Goal: Transaction & Acquisition: Purchase product/service

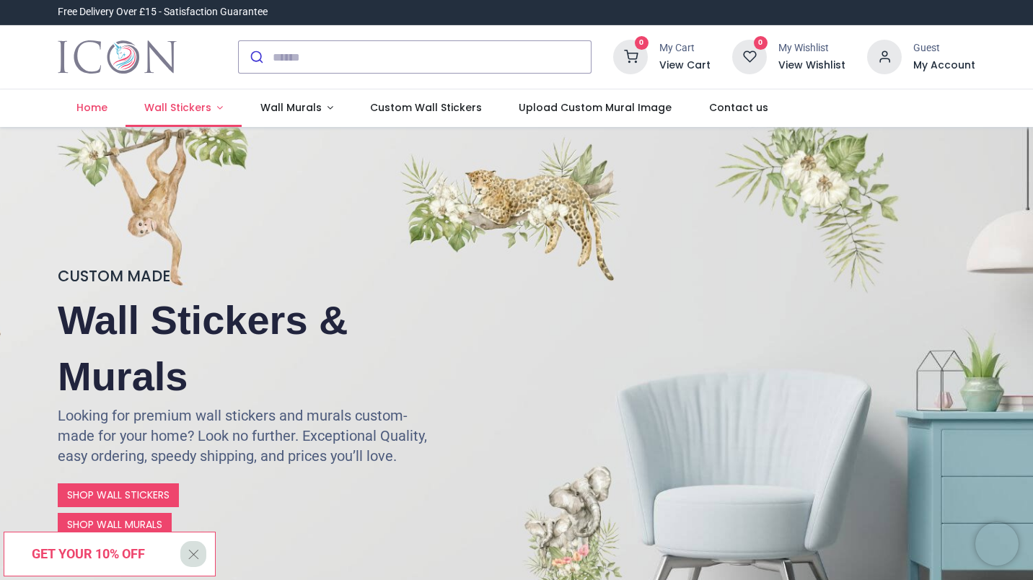
click at [192, 109] on span "Wall Stickers" at bounding box center [177, 107] width 67 height 14
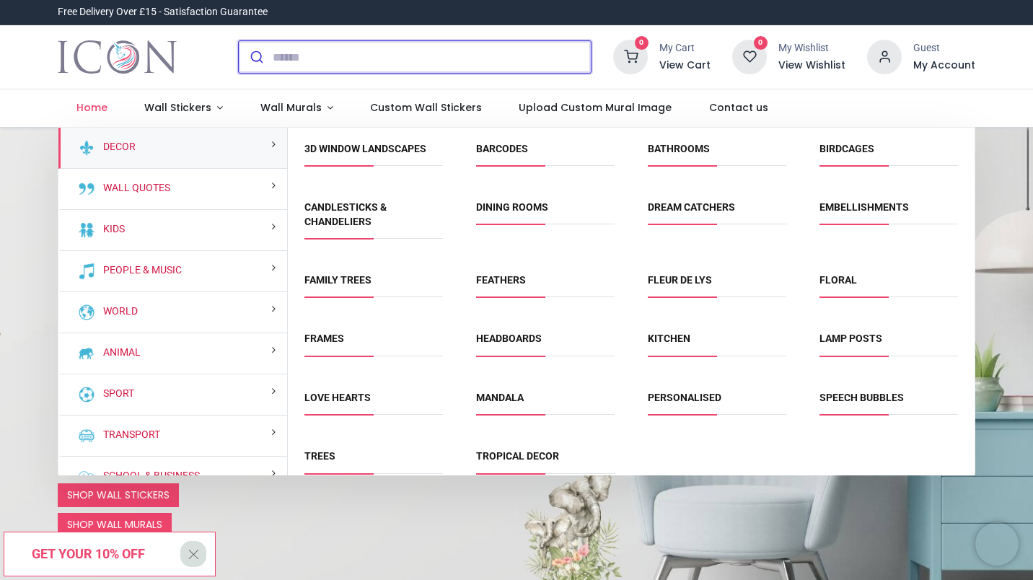
click at [304, 55] on input "search" at bounding box center [432, 57] width 318 height 32
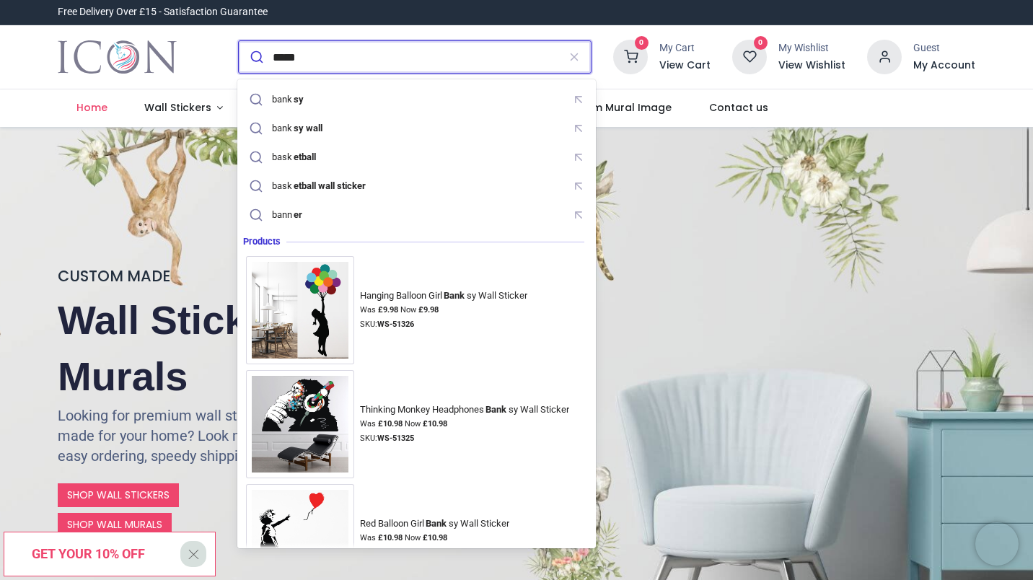
type input "******"
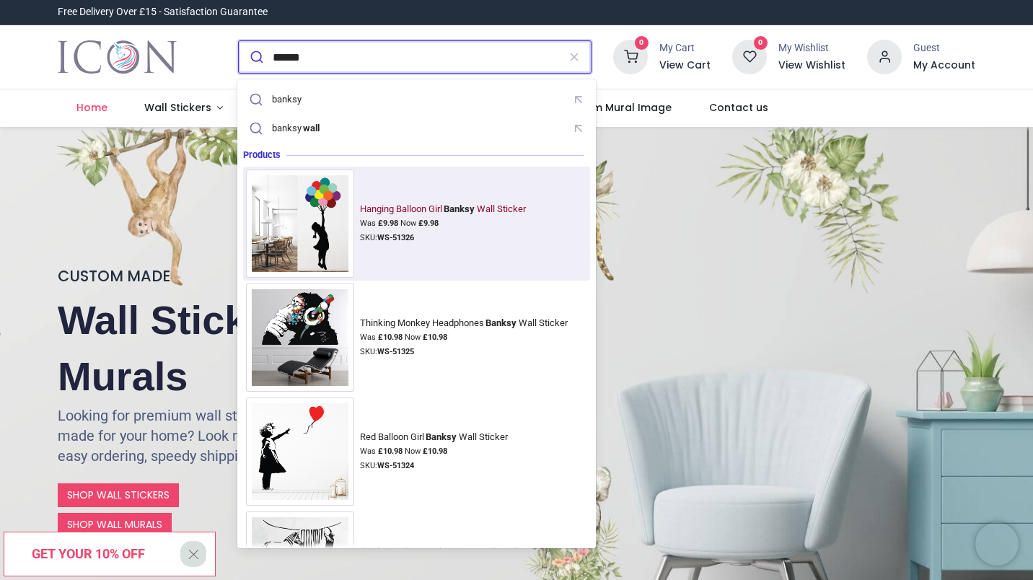
click at [387, 222] on strong "£ 9.98" at bounding box center [388, 222] width 20 height 9
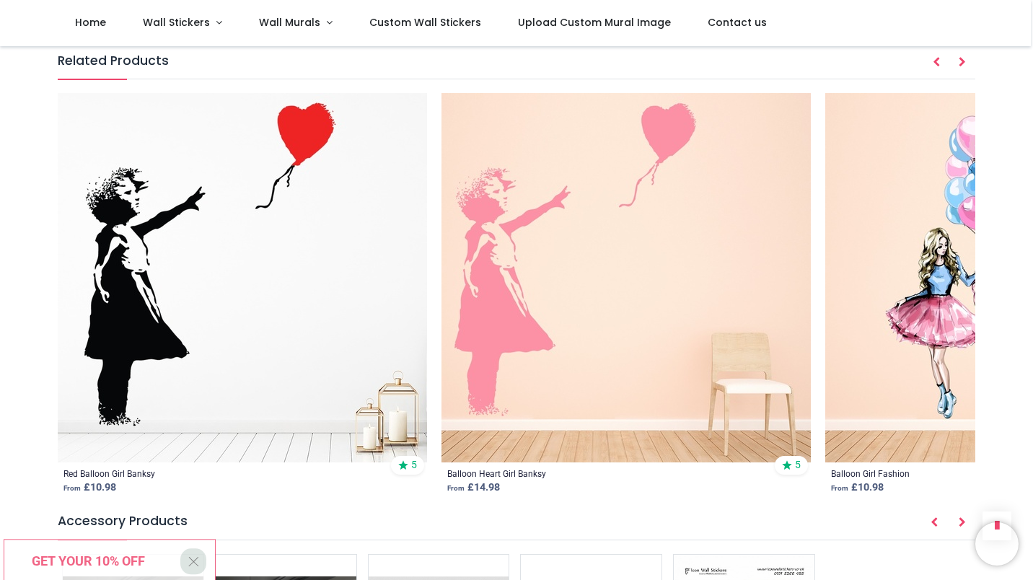
scroll to position [1718, 0]
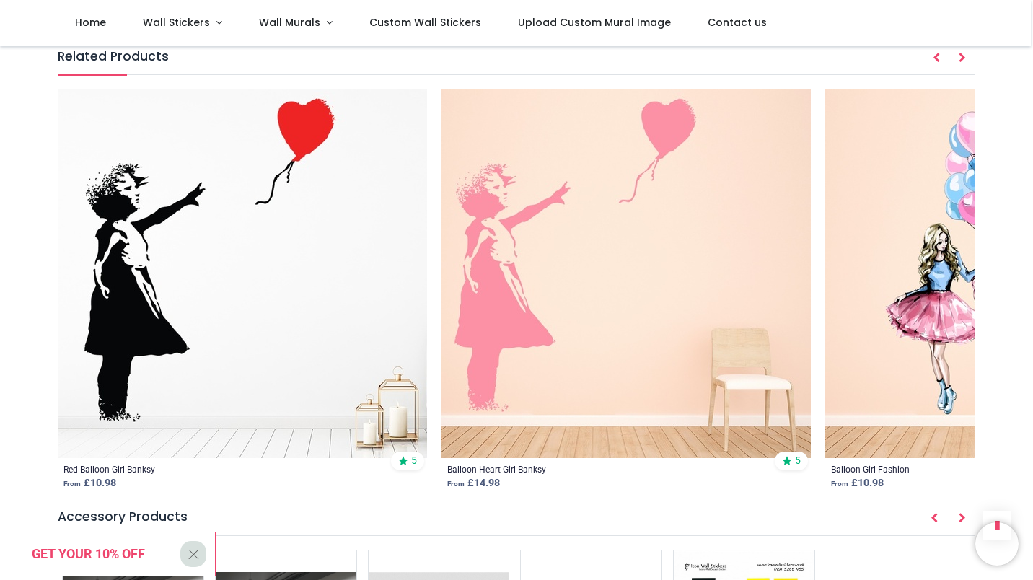
click at [225, 306] on img at bounding box center [242, 273] width 369 height 369
